Goal: Transaction & Acquisition: Purchase product/service

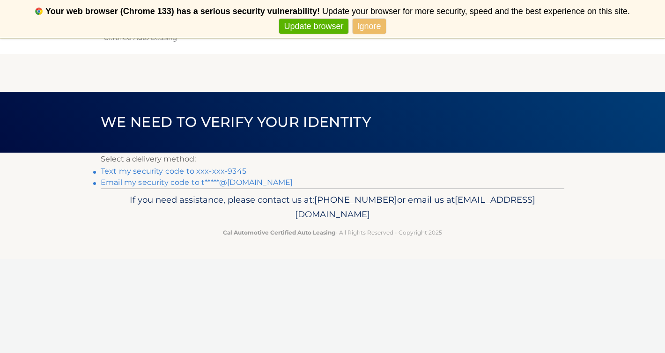
click at [186, 182] on link "Email my security code to t*****@hotmail.com" at bounding box center [197, 182] width 192 height 9
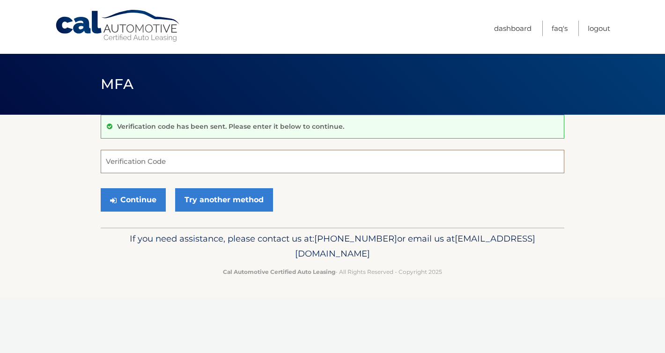
click at [145, 158] on input "Verification Code" at bounding box center [333, 161] width 464 height 23
click at [188, 168] on input "Verification Code" at bounding box center [333, 161] width 464 height 23
paste input "733213"
type input "733213"
click at [148, 208] on button "Continue" at bounding box center [133, 199] width 65 height 23
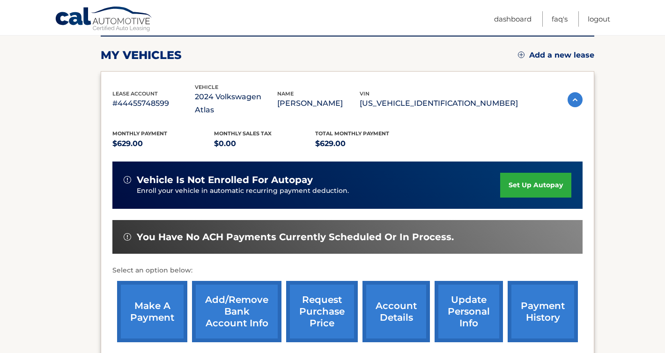
scroll to position [147, 0]
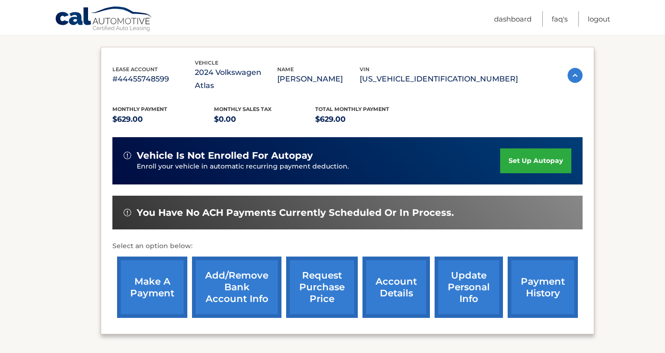
click at [156, 275] on link "make a payment" at bounding box center [152, 287] width 70 height 61
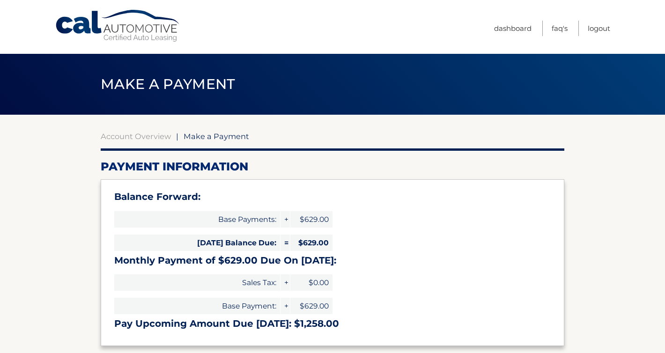
select select "ZGU5MjgwOGUtMzFkNS00YWMxLWJmOTctOGZmZTVmMGQ0MDRl"
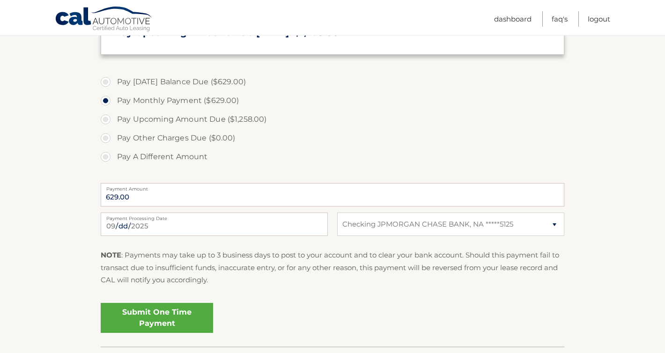
scroll to position [292, 0]
click at [161, 316] on link "Submit One Time Payment" at bounding box center [157, 317] width 112 height 30
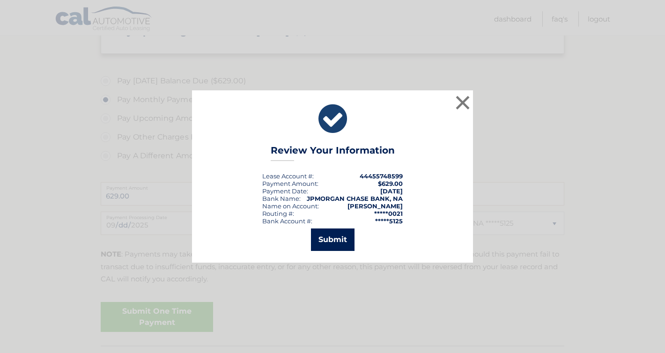
click at [341, 240] on button "Submit" at bounding box center [333, 240] width 44 height 22
